Goal: Information Seeking & Learning: Learn about a topic

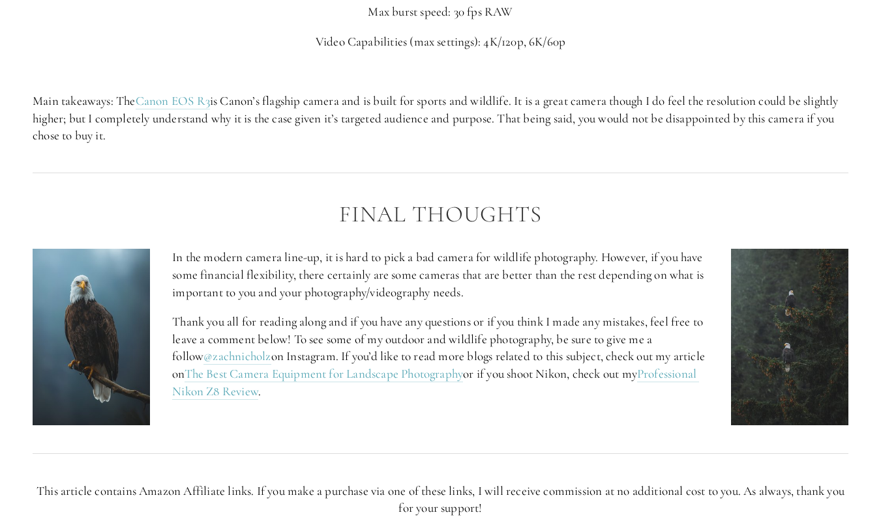
scroll to position [5251, 0]
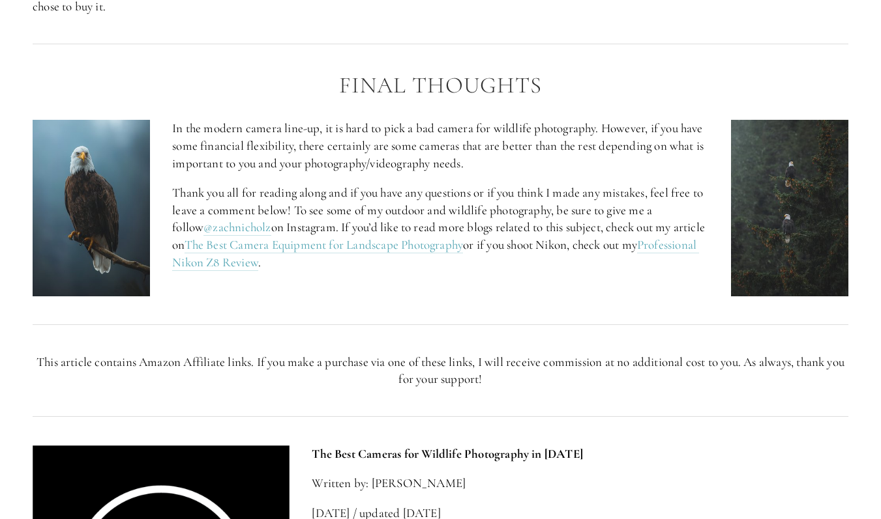
scroll to position [5371, 0]
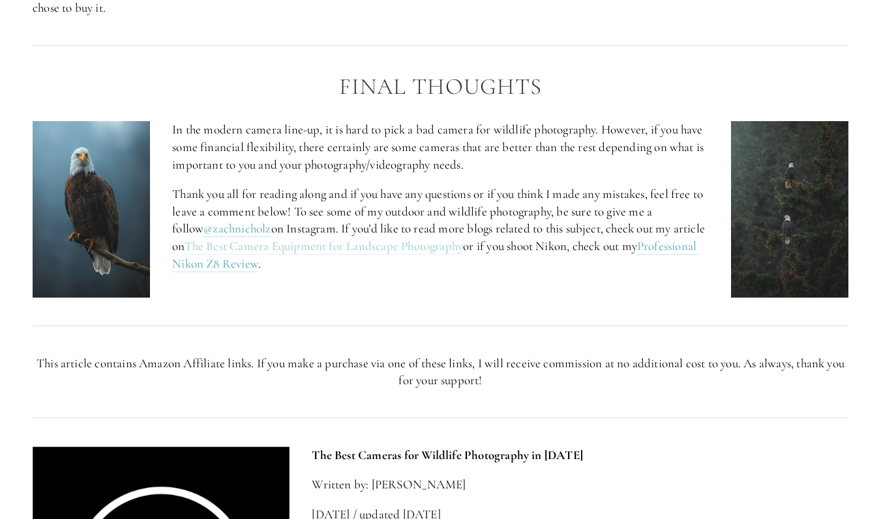
click at [340, 246] on link "The Best Camera Equipment for Landscape Photography" at bounding box center [323, 247] width 279 height 16
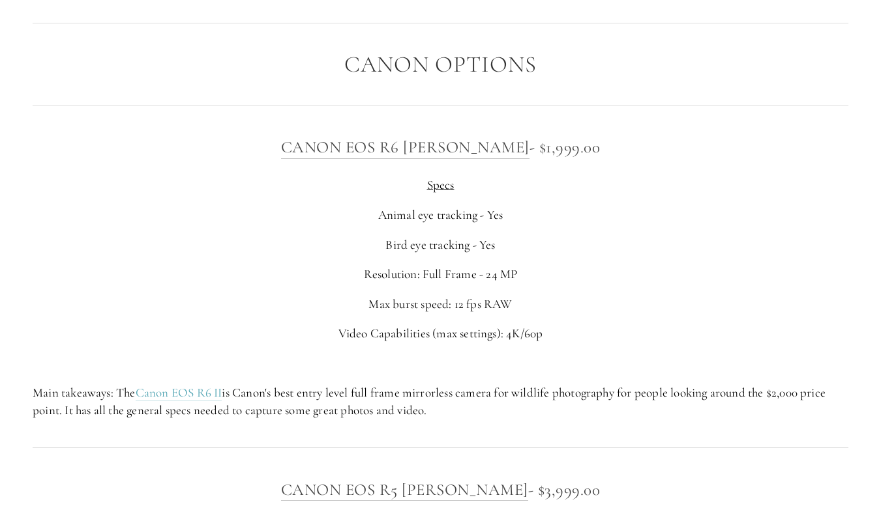
scroll to position [4279, 0]
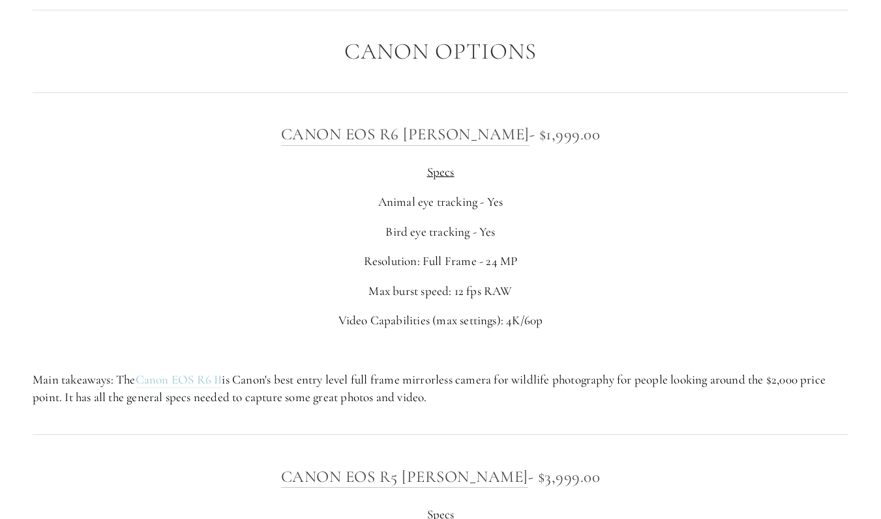
click at [195, 378] on link "Canon EOS R6 II" at bounding box center [179, 380] width 87 height 16
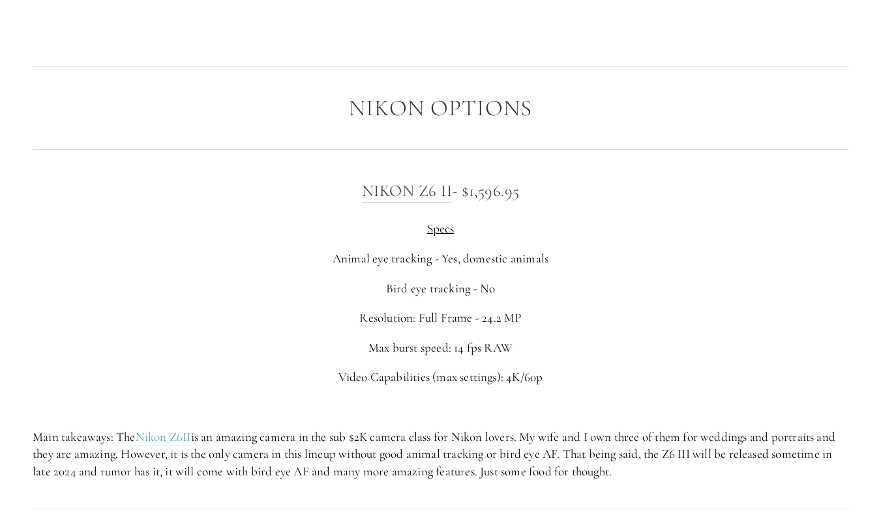
scroll to position [1953, 0]
